Goal: Find specific page/section: Find specific page/section

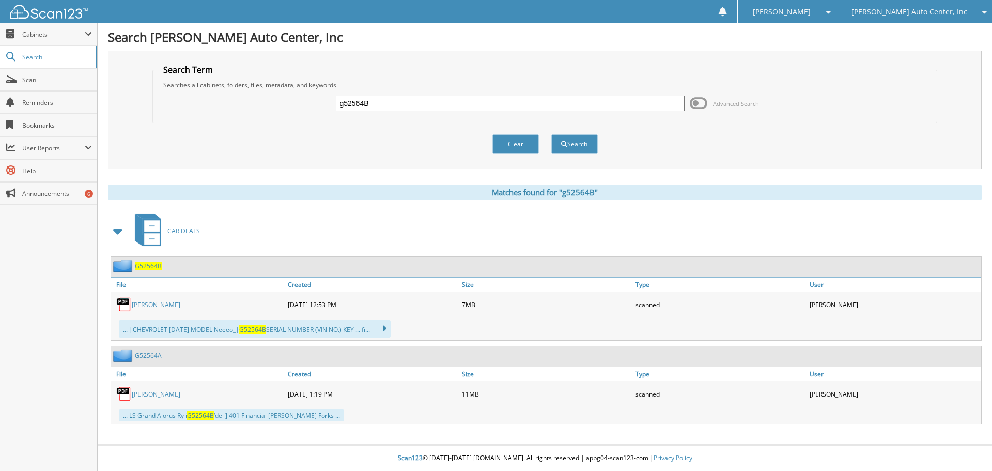
click at [390, 105] on input "g52564B" at bounding box center [510, 103] width 348 height 15
type input "g53635p"
click at [551, 134] on button "Search" at bounding box center [574, 143] width 46 height 19
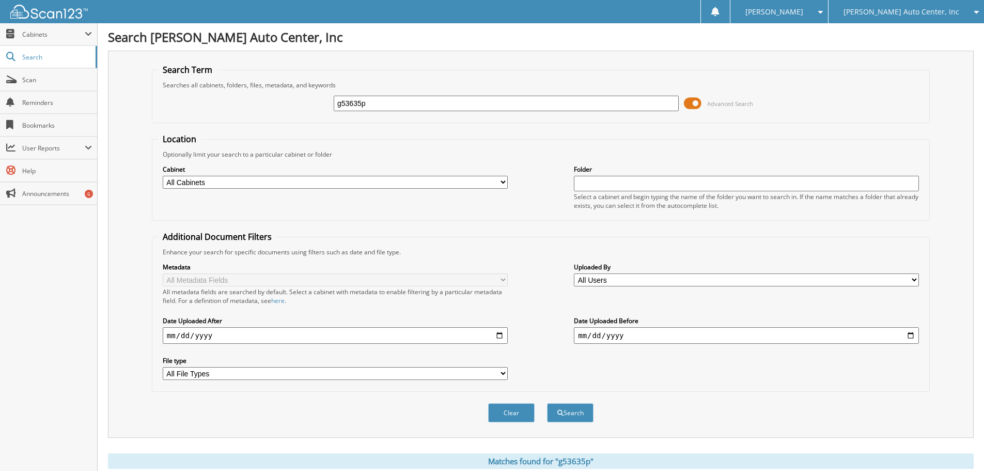
click at [695, 103] on span at bounding box center [693, 103] width 18 height 15
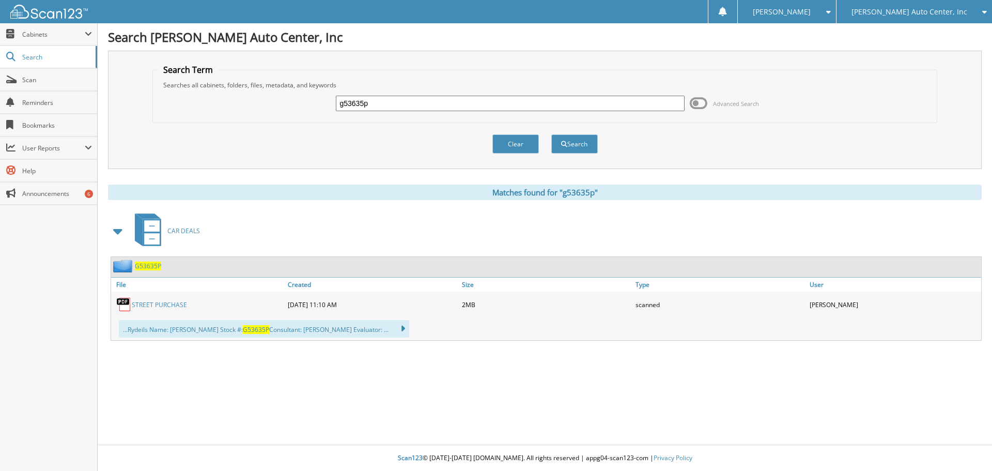
click at [170, 305] on link "STREET PURCHASE" at bounding box center [159, 304] width 55 height 9
click at [400, 106] on input "g53635p" at bounding box center [510, 103] width 348 height 15
type input "g53358p"
click at [551, 134] on button "Search" at bounding box center [574, 143] width 46 height 19
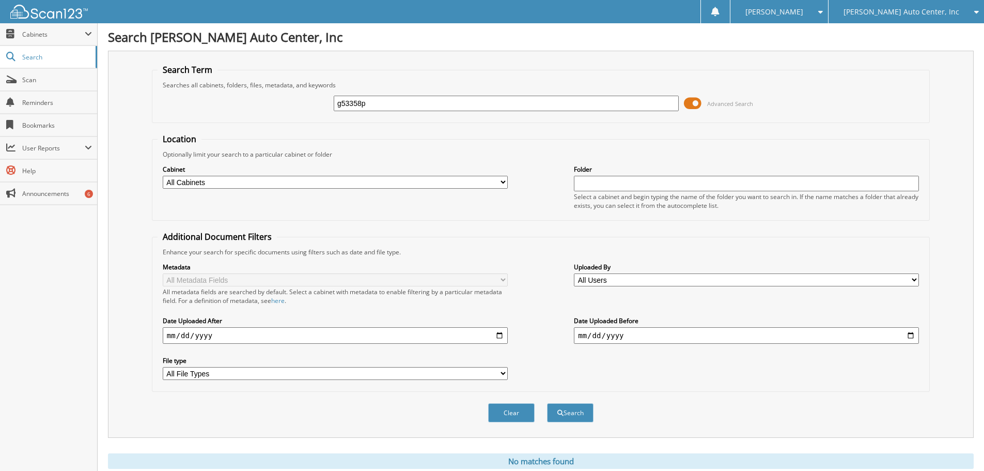
click at [696, 104] on span at bounding box center [693, 103] width 18 height 15
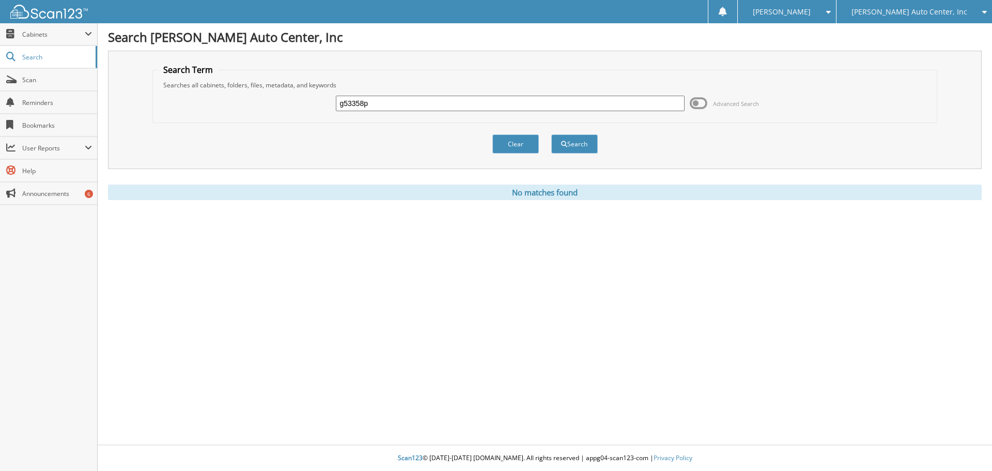
click at [384, 103] on input "g53358p" at bounding box center [510, 103] width 348 height 15
type input "g5335"
